Goal: Use online tool/utility: Use online tool/utility

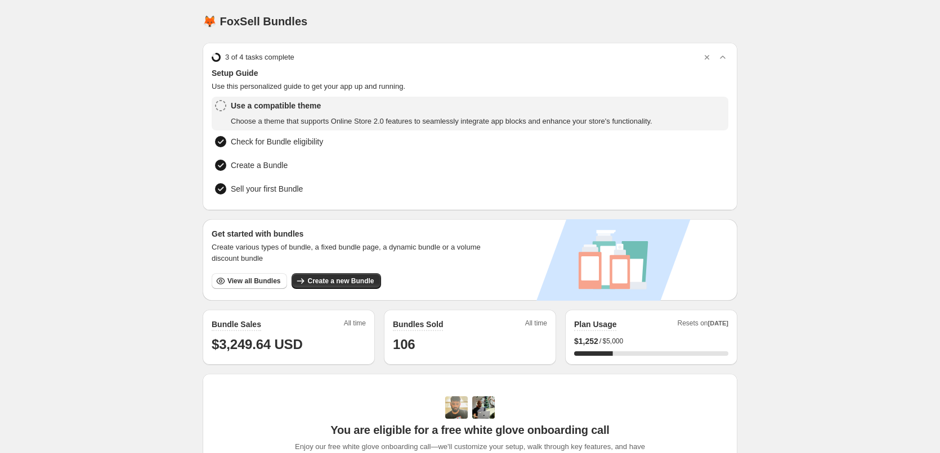
click at [139, 199] on div "Home Bundles Analytics Plan and Billing 🦊 FoxSell Bundles. This page is ready 🦊…" at bounding box center [470, 362] width 940 height 725
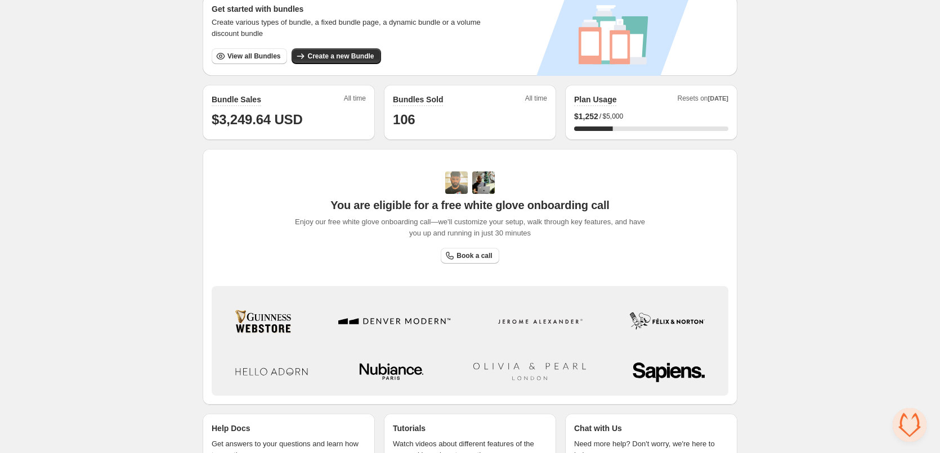
scroll to position [269, 0]
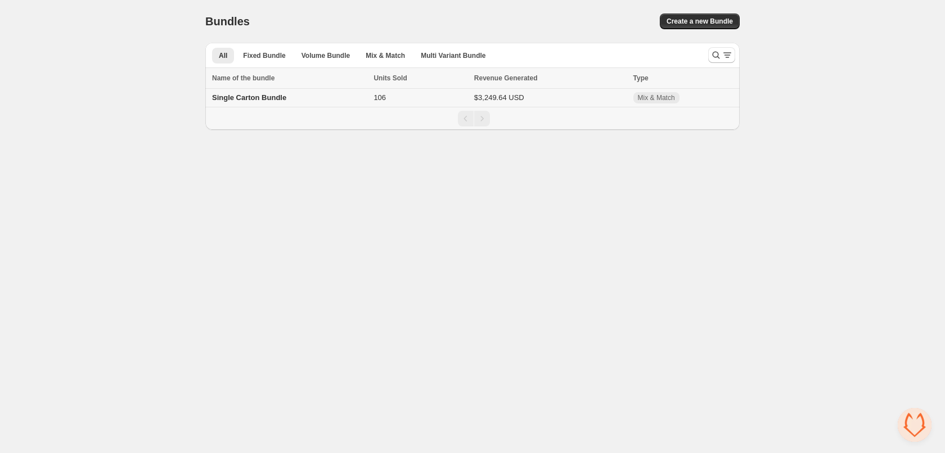
click at [245, 98] on span "Single Carton Bundle" at bounding box center [249, 97] width 74 height 8
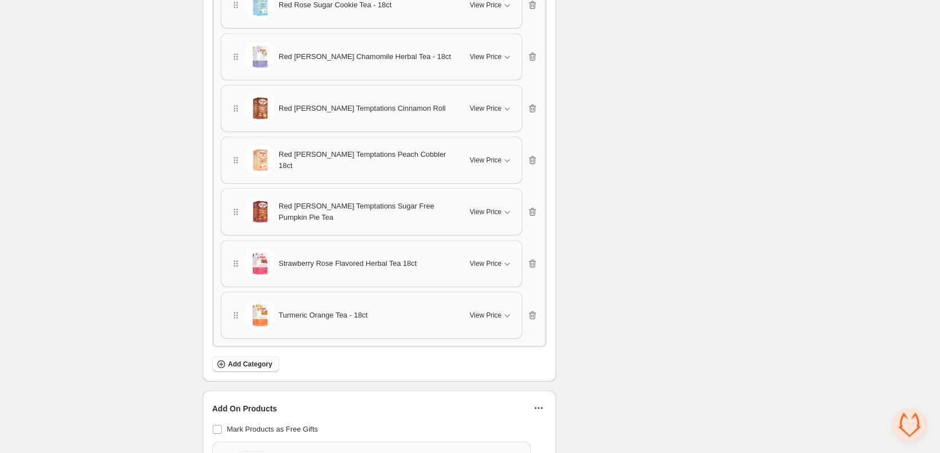
scroll to position [1463, 0]
